Goal: Task Accomplishment & Management: Use online tool/utility

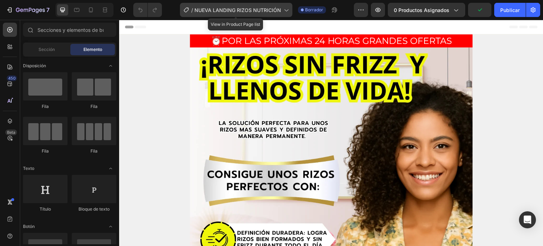
click at [227, 10] on font "NUEVA LANDING RIZOS NUTRICIÓN" at bounding box center [237, 10] width 87 height 6
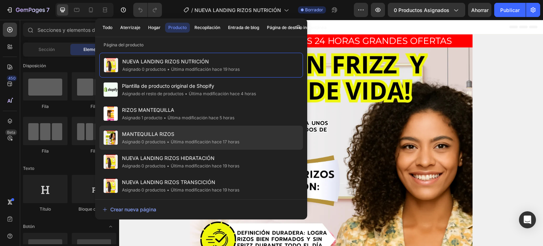
click at [172, 132] on font "MANTEQUILLA RIZOS" at bounding box center [148, 134] width 52 height 6
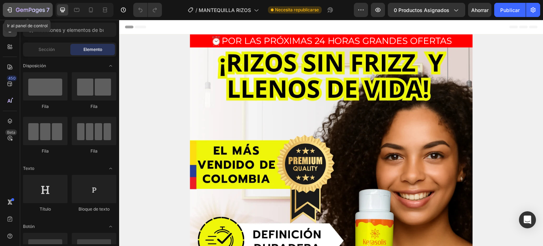
click at [17, 10] on icon "button" at bounding box center [30, 10] width 29 height 6
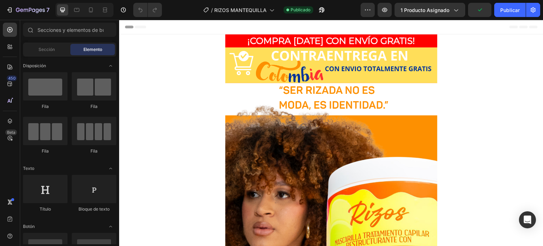
drag, startPoint x: 538, startPoint y: 180, endPoint x: 661, endPoint y: 34, distance: 191.3
click at [91, 8] on icon at bounding box center [90, 9] width 7 height 7
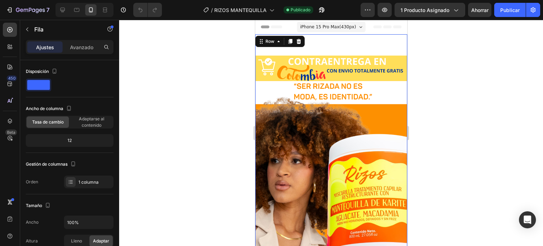
click at [341, 29] on span "iPhone 15 Pro Max ( 430 px)" at bounding box center [328, 26] width 56 height 7
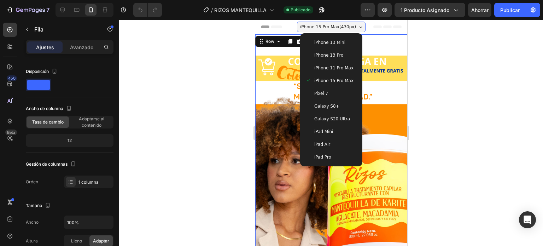
click at [330, 106] on span "Galaxy S8+" at bounding box center [326, 105] width 25 height 7
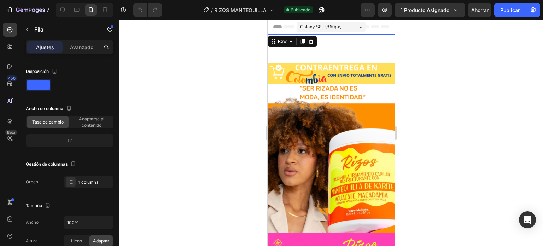
click at [288, 43] on icon at bounding box center [291, 42] width 6 height 6
click at [308, 41] on icon at bounding box center [311, 42] width 6 height 6
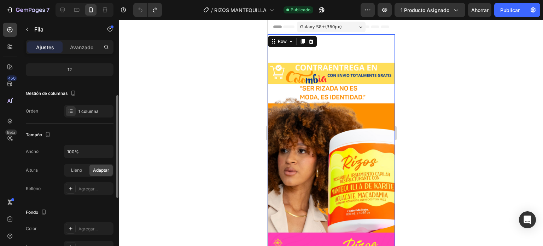
scroll to position [106, 0]
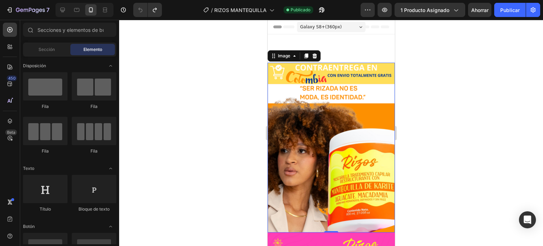
click at [315, 104] on img at bounding box center [330, 148] width 127 height 170
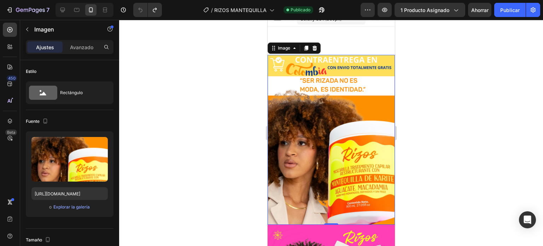
scroll to position [0, 0]
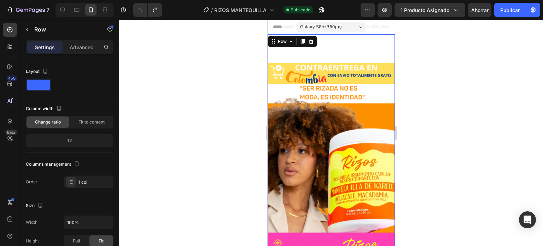
click at [75, 142] on div "12" at bounding box center [69, 140] width 85 height 10
click at [73, 140] on div "12" at bounding box center [69, 140] width 85 height 10
click at [68, 140] on font "12" at bounding box center [69, 139] width 4 height 5
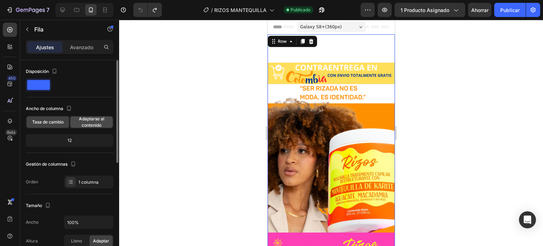
click at [100, 123] on font "Adaptarse al contenido" at bounding box center [91, 122] width 25 height 12
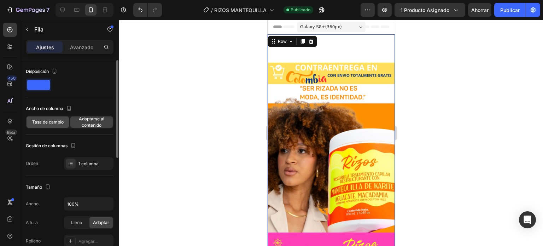
click at [55, 123] on font "Tasa de cambio" at bounding box center [47, 121] width 31 height 5
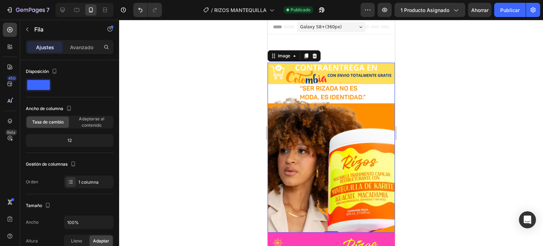
click at [354, 105] on img at bounding box center [330, 148] width 127 height 170
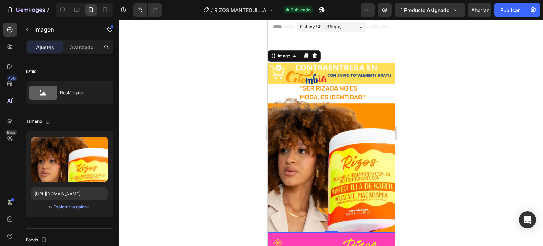
click at [342, 69] on img at bounding box center [330, 148] width 127 height 170
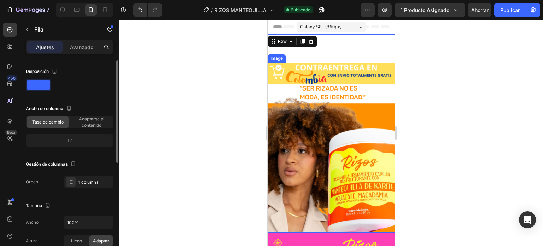
click at [43, 84] on span at bounding box center [38, 85] width 23 height 10
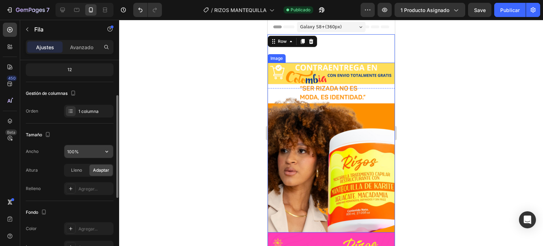
click at [72, 152] on input "100%" at bounding box center [88, 151] width 49 height 13
click at [105, 151] on icon "button" at bounding box center [106, 151] width 7 height 7
click at [97, 130] on div "Tamaño" at bounding box center [70, 134] width 88 height 11
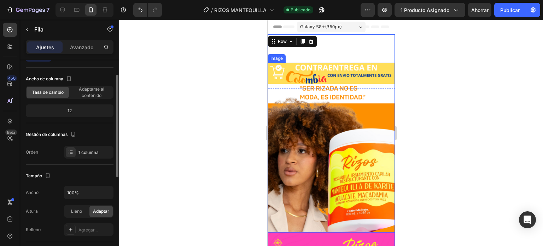
scroll to position [0, 0]
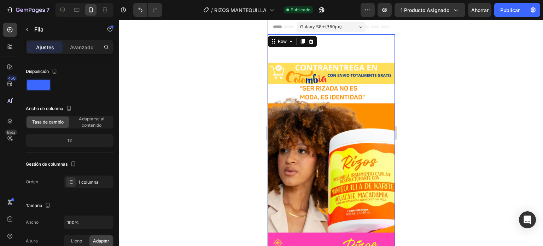
click at [357, 29] on div "Galaxy S8+ ( 360 px)" at bounding box center [330, 27] width 69 height 11
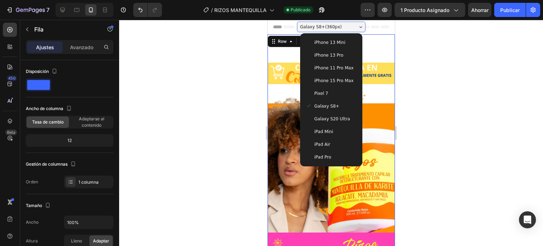
click at [357, 29] on div "Galaxy S8+ ( 360 px)" at bounding box center [330, 27] width 69 height 11
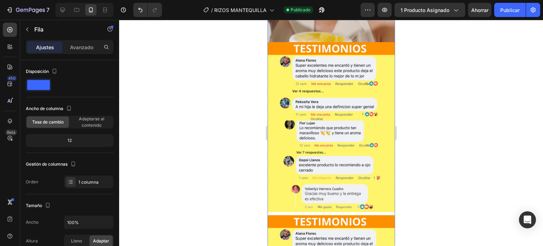
scroll to position [1013, 0]
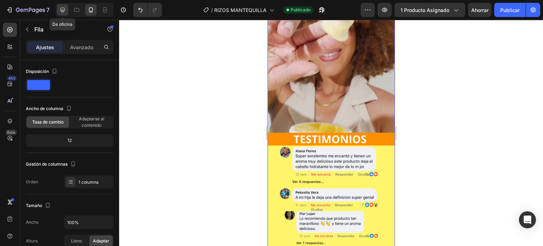
click at [64, 7] on icon at bounding box center [62, 9] width 7 height 7
type input "1200"
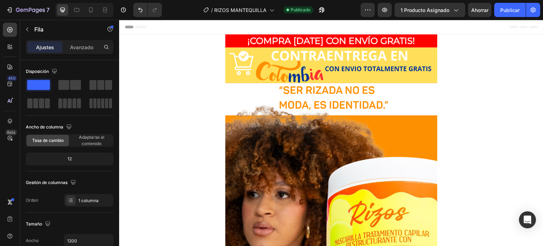
click at [131, 25] on div "Header" at bounding box center [136, 27] width 26 height 8
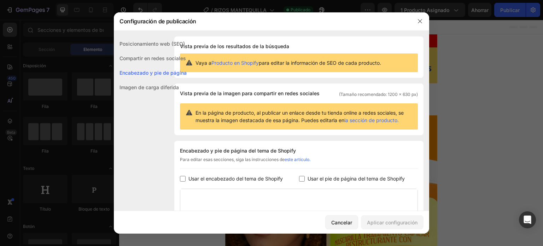
scroll to position [103, 0]
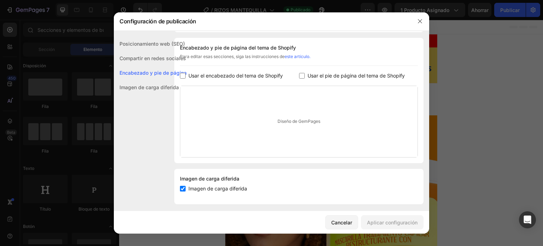
click at [143, 65] on div "Compartir en redes sociales" at bounding box center [150, 72] width 73 height 14
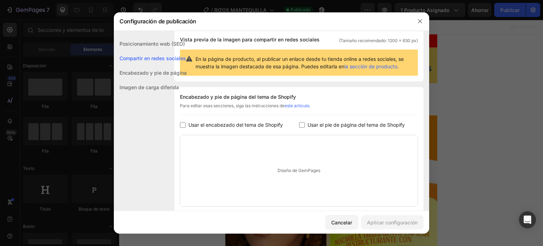
scroll to position [45, 0]
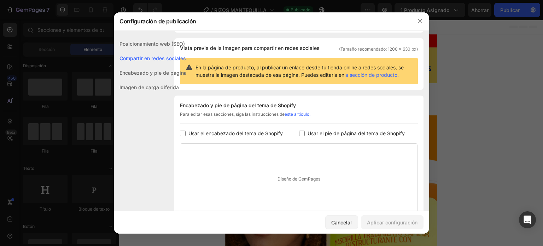
click at [154, 42] on font "Posicionamiento web (SEO)" at bounding box center [151, 44] width 65 height 6
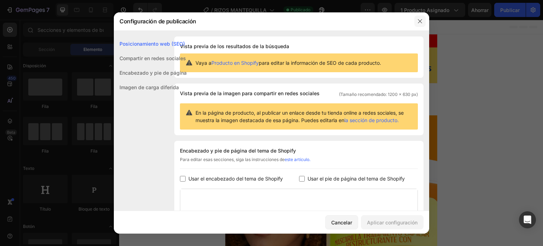
click at [420, 19] on icon "button" at bounding box center [420, 21] width 6 height 6
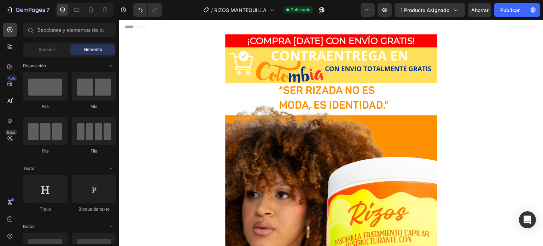
click at [296, 23] on div "Header" at bounding box center [331, 27] width 413 height 14
click at [136, 27] on span "Header" at bounding box center [140, 26] width 16 height 7
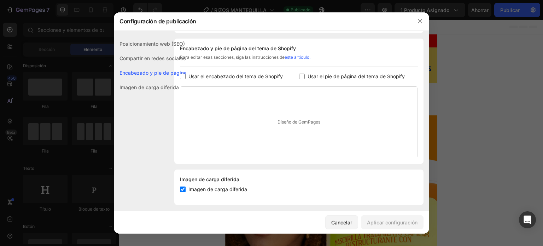
scroll to position [103, 0]
click at [181, 187] on input "checkbox" at bounding box center [183, 188] width 6 height 6
checkbox input "false"
click at [126, 87] on font "Imagen de carga diferida" at bounding box center [148, 87] width 59 height 6
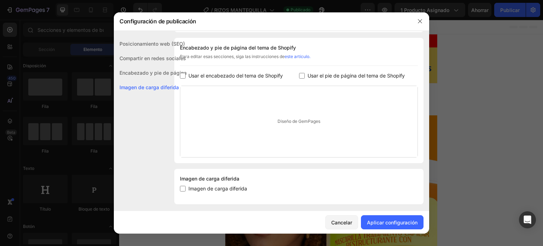
scroll to position [107, 0]
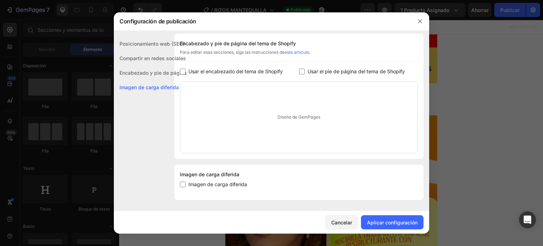
click at [321, 120] on div "Diseño de GemPages" at bounding box center [298, 117] width 237 height 71
click at [369, 220] on font "Aplicar configuración" at bounding box center [392, 222] width 51 height 6
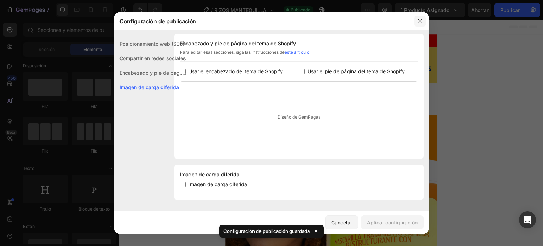
click at [419, 21] on icon "button" at bounding box center [420, 21] width 6 height 6
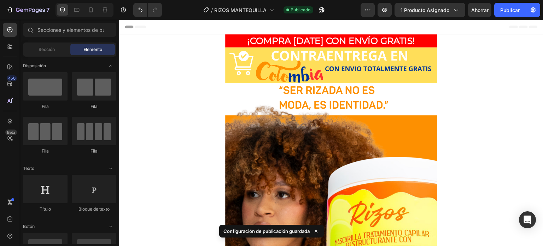
click at [303, 24] on div "Header" at bounding box center [331, 27] width 413 height 14
click at [141, 26] on span "Header" at bounding box center [140, 26] width 16 height 7
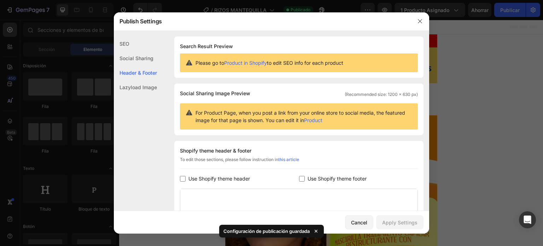
scroll to position [103, 0]
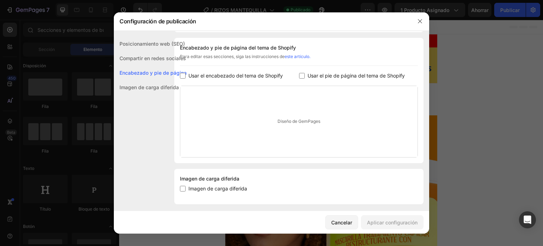
click at [149, 46] on font "Posicionamiento web (SEO)" at bounding box center [151, 44] width 65 height 6
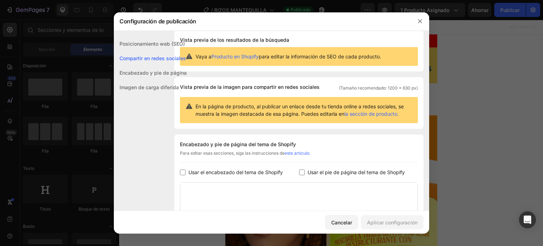
scroll to position [0, 0]
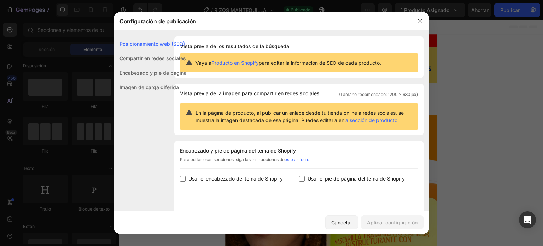
click at [161, 65] on div "Compartir en redes sociales" at bounding box center [150, 72] width 73 height 14
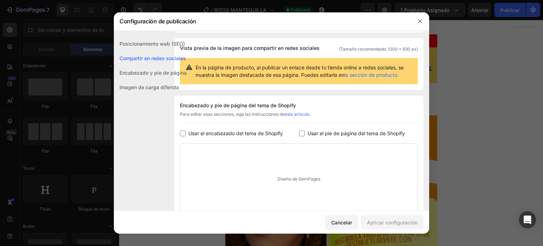
click at [154, 73] on font "Encabezado y pie de página" at bounding box center [152, 73] width 67 height 6
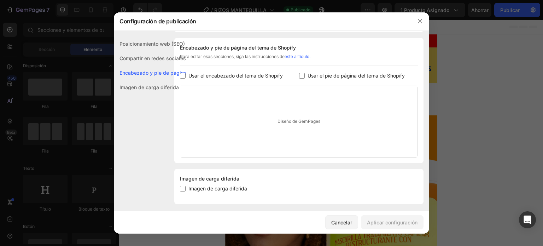
click at [152, 91] on div "Imagen de carga diferida" at bounding box center [150, 87] width 73 height 14
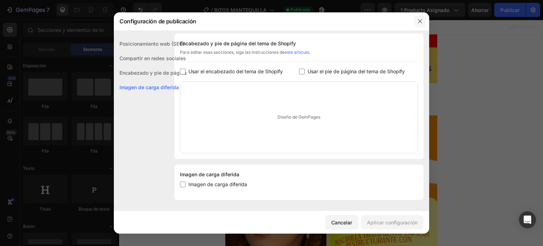
click at [418, 22] on icon "button" at bounding box center [420, 21] width 6 height 6
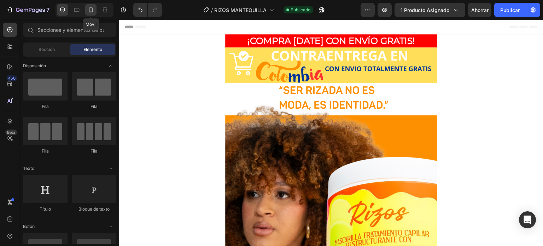
click at [85, 10] on div at bounding box center [90, 9] width 11 height 11
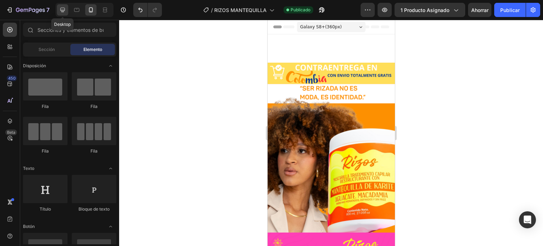
click at [61, 7] on icon at bounding box center [62, 9] width 7 height 7
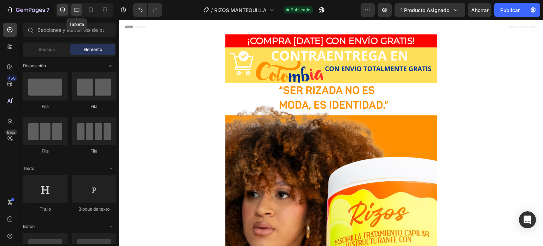
click at [76, 11] on icon at bounding box center [76, 9] width 7 height 7
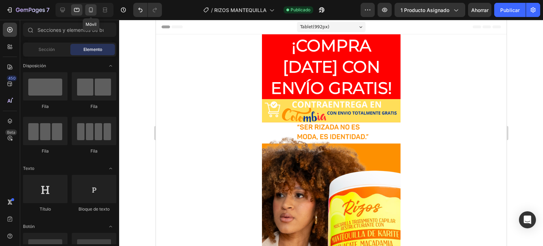
click at [90, 10] on icon at bounding box center [90, 9] width 7 height 7
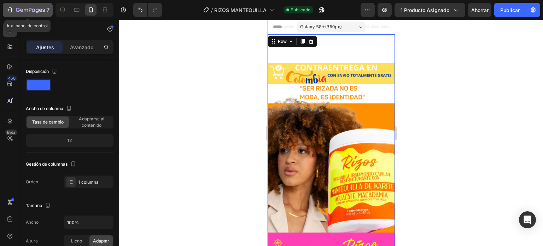
click at [8, 7] on icon "button" at bounding box center [9, 9] width 7 height 7
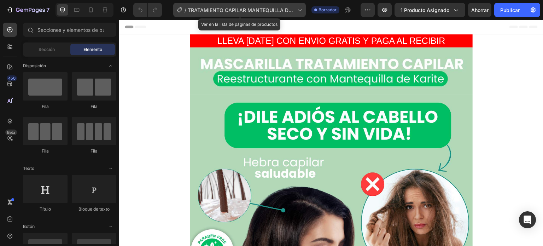
click at [293, 12] on font "TRATAMIENTO CAPILAR MANTEQUILLA DE KARITE" at bounding box center [240, 13] width 105 height 13
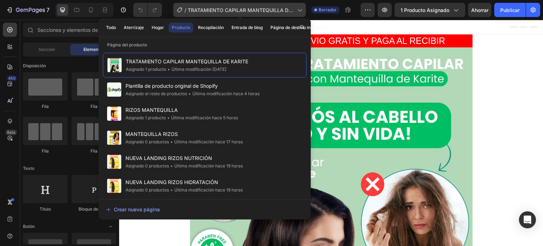
click at [293, 12] on font "TRATAMIENTO CAPILAR MANTEQUILLA DE KARITE" at bounding box center [240, 13] width 105 height 13
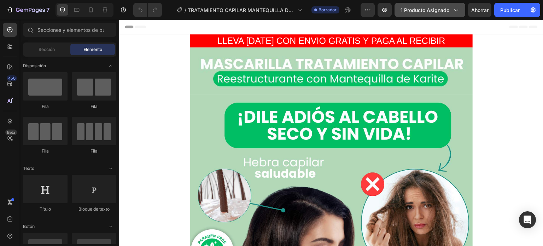
click at [408, 10] on font "1 producto asignado" at bounding box center [424, 10] width 49 height 6
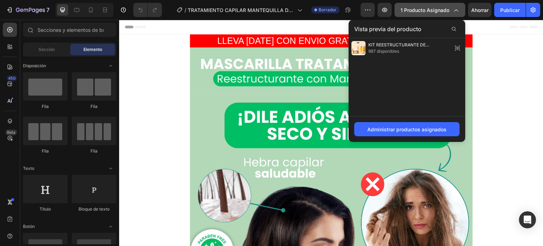
click at [408, 10] on font "1 producto asignado" at bounding box center [424, 10] width 49 height 6
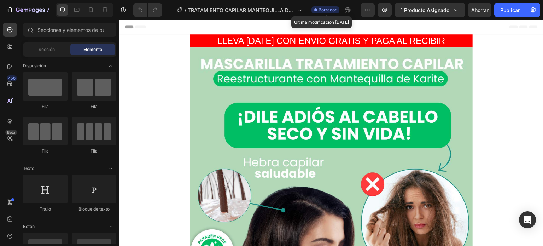
click at [318, 12] on div "Borrador" at bounding box center [325, 9] width 28 height 7
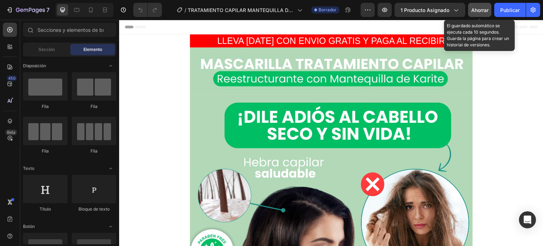
click at [475, 12] on font "Ahorrar" at bounding box center [479, 10] width 17 height 6
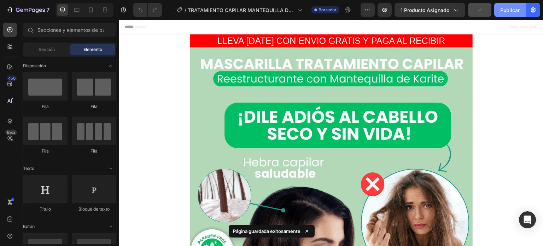
click at [504, 12] on font "Publicar" at bounding box center [509, 10] width 19 height 6
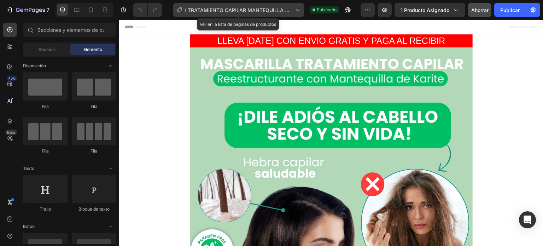
click at [298, 11] on icon at bounding box center [297, 9] width 7 height 7
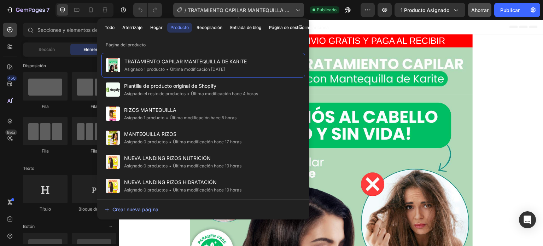
click at [298, 11] on icon at bounding box center [297, 9] width 7 height 7
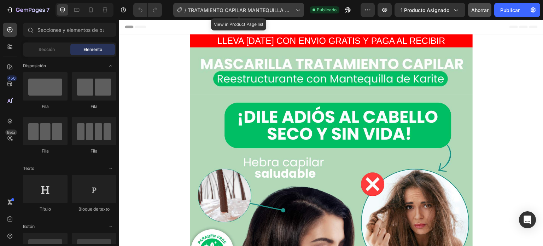
click at [280, 7] on font "TRATAMIENTO CAPILAR MANTEQUILLA DE KARITE" at bounding box center [240, 13] width 105 height 13
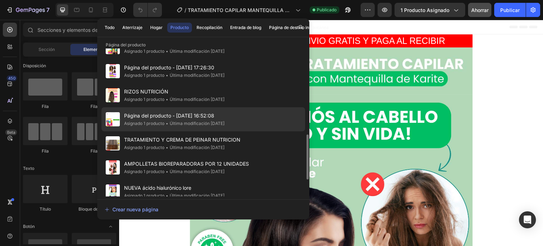
scroll to position [318, 0]
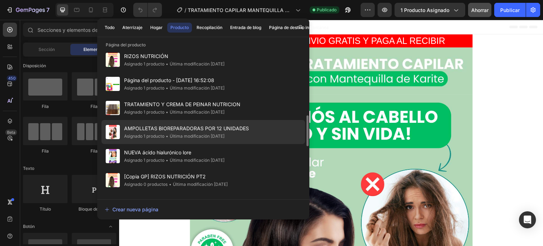
click at [177, 130] on font "AMPOLLETAS BIOREPARADORAS POR 12 UNIDADES" at bounding box center [186, 128] width 125 height 6
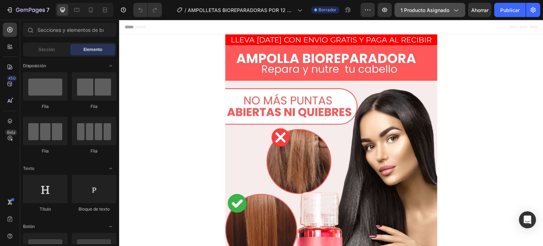
click at [431, 12] on font "1 producto asignado" at bounding box center [424, 10] width 49 height 6
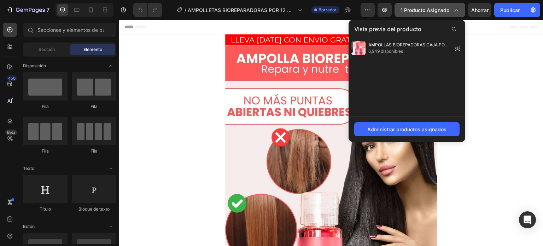
click at [431, 12] on font "1 producto asignado" at bounding box center [424, 10] width 49 height 6
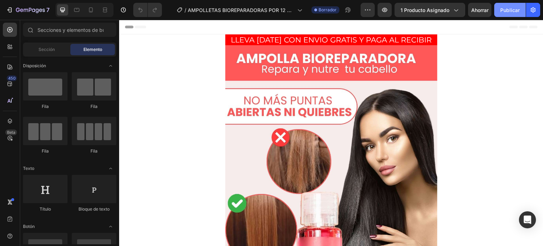
click at [504, 7] on font "Publicar" at bounding box center [509, 10] width 19 height 6
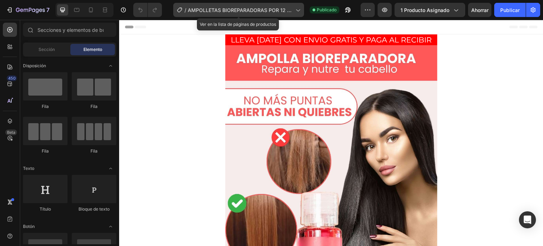
click at [278, 6] on span "AMPOLLETAS BIOREPARADORAS POR 12 UNIDADES" at bounding box center [240, 9] width 105 height 7
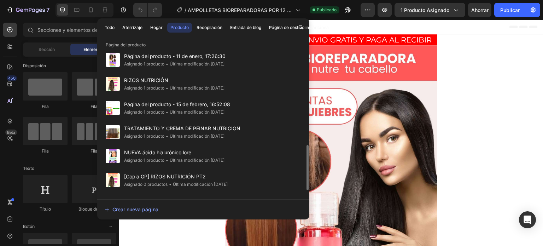
scroll to position [338, 0]
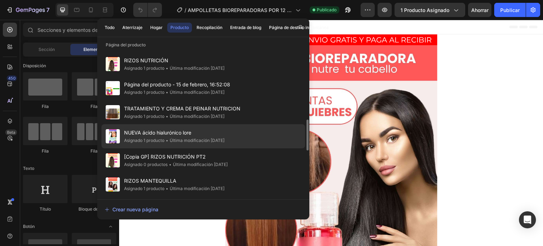
click at [154, 132] on font "NUEVA ácido hialurónico lore" at bounding box center [157, 132] width 67 height 6
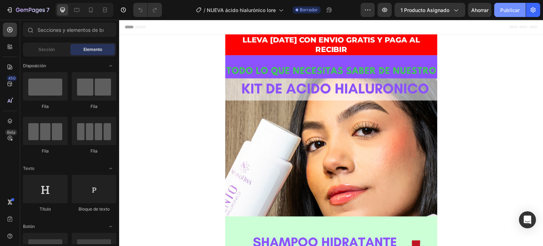
click at [502, 10] on font "Publicar" at bounding box center [509, 10] width 19 height 6
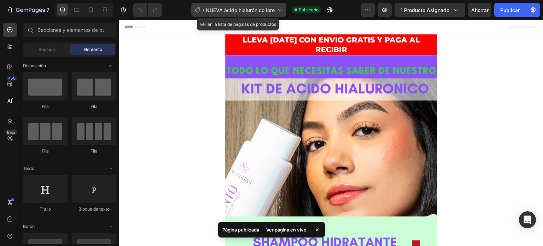
click at [250, 7] on font "NUEVA ácido hialurónico lore" at bounding box center [240, 10] width 69 height 6
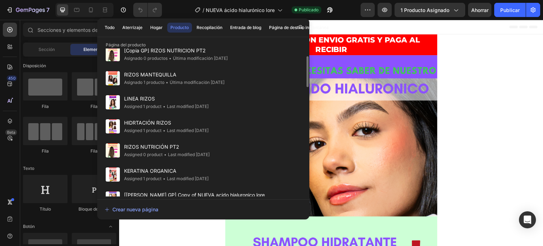
scroll to position [479, 0]
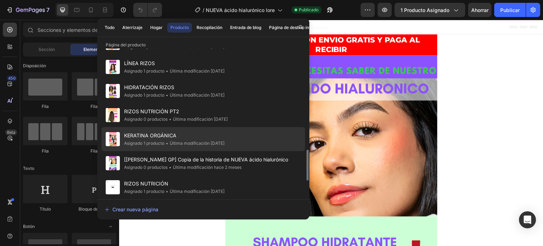
click at [187, 140] on div "• Última modificación [DATE]" at bounding box center [194, 143] width 60 height 7
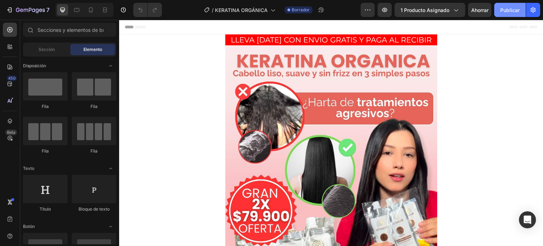
click at [500, 10] on font "Publicar" at bounding box center [509, 10] width 19 height 6
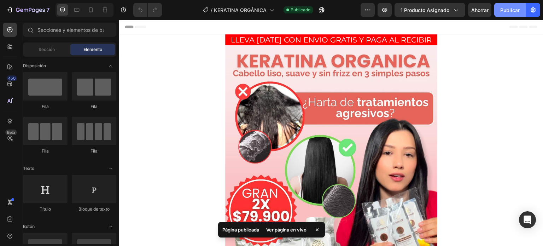
click at [509, 11] on font "Publicar" at bounding box center [509, 10] width 19 height 6
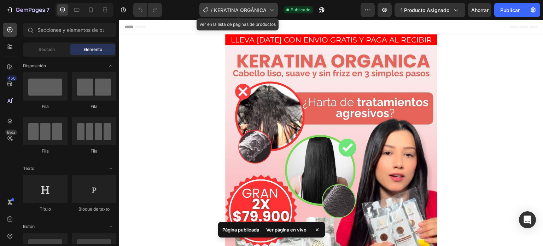
click at [258, 11] on font "KERATINA ORGÁNICA" at bounding box center [240, 10] width 53 height 6
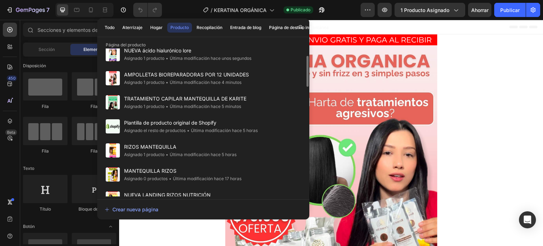
scroll to position [71, 0]
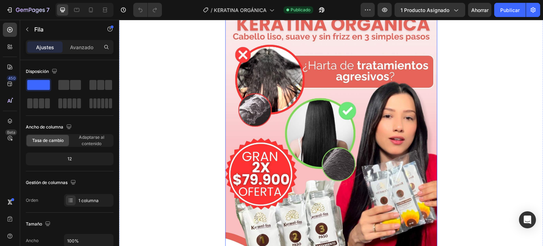
scroll to position [0, 0]
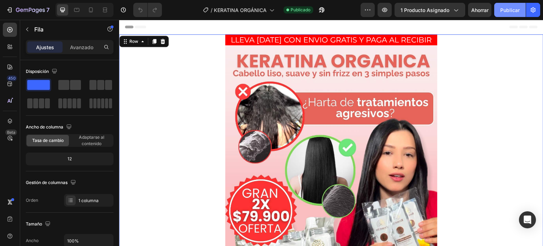
click at [501, 13] on font "Publicar" at bounding box center [509, 9] width 19 height 7
